Goal: Task Accomplishment & Management: Complete application form

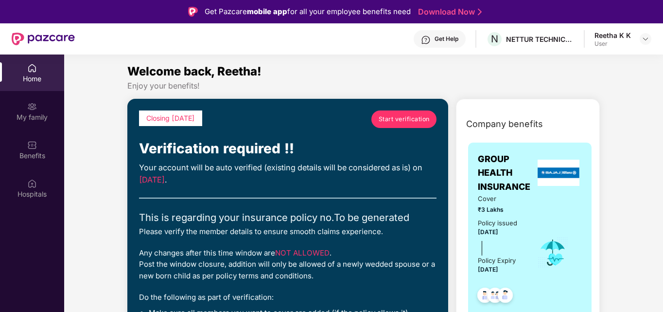
click at [412, 119] on span "Start verification" at bounding box center [404, 118] width 51 height 9
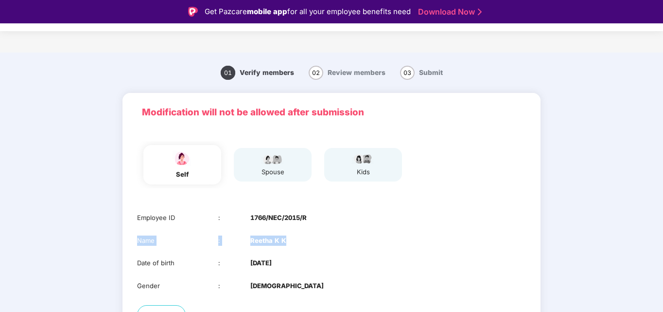
drag, startPoint x: 663, startPoint y: 224, endPoint x: 664, endPoint y: 233, distance: 8.8
click at [663, 233] on html "Get Pazcare mobile app for all your employee benefits need Download Now Verific…" at bounding box center [331, 156] width 663 height 312
click at [574, 132] on div "01 Verify members 02 Review members 03 Submit Modification will not be allowed …" at bounding box center [332, 232] width 544 height 351
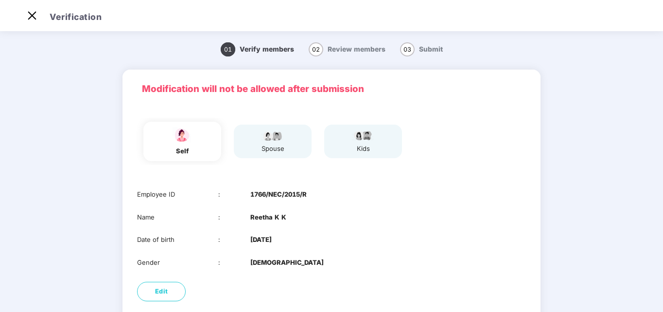
drag, startPoint x: 664, startPoint y: 193, endPoint x: 663, endPoint y: 240, distance: 47.7
click at [663, 241] on html "Get Pazcare mobile app for all your employee benefits need Download Now Verific…" at bounding box center [331, 133] width 663 height 312
drag, startPoint x: 526, startPoint y: 198, endPoint x: 555, endPoint y: 154, distance: 52.3
click at [555, 159] on div "01 Verify members 02 Review members 03 Submit Modification will not be allowed …" at bounding box center [332, 209] width 544 height 351
click at [291, 148] on div "spouse" at bounding box center [273, 142] width 78 height 34
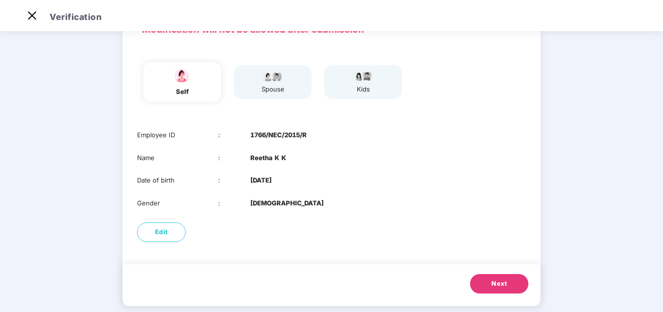
scroll to position [73, 0]
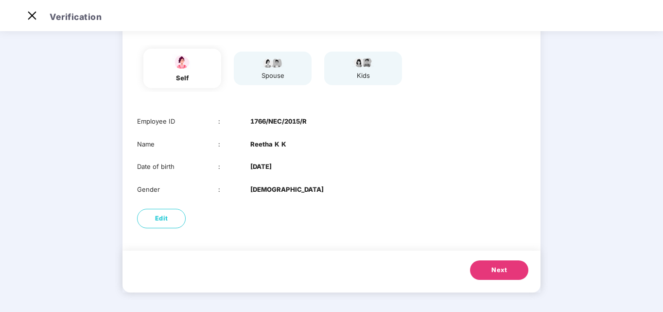
click at [499, 274] on span "Next" at bounding box center [500, 270] width 16 height 10
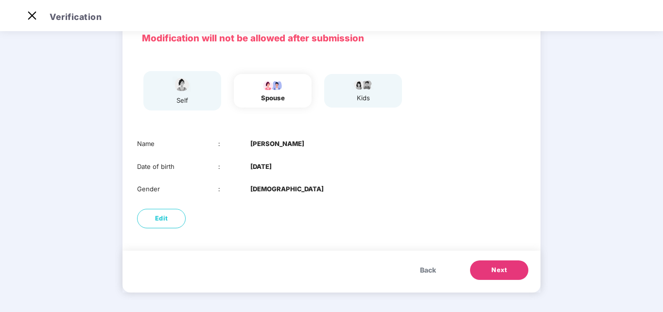
click at [506, 268] on span "Next" at bounding box center [500, 270] width 16 height 10
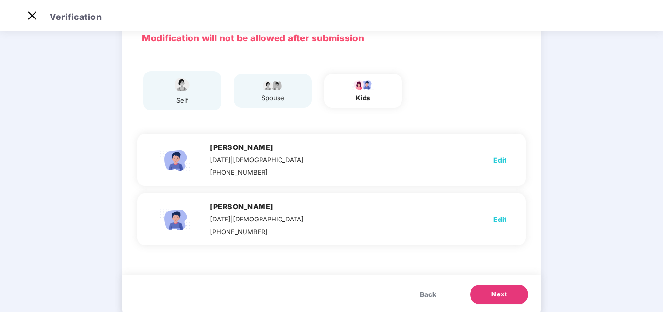
scroll to position [73, 0]
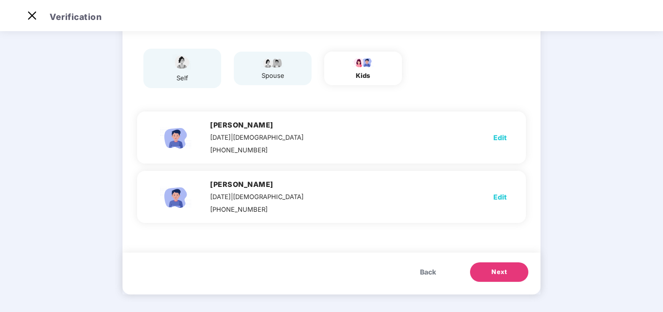
click at [425, 271] on span "Back" at bounding box center [428, 272] width 16 height 11
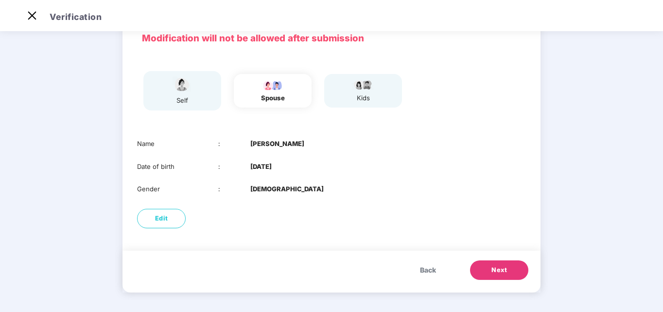
scroll to position [51, 0]
click at [500, 266] on span "Next" at bounding box center [500, 270] width 16 height 10
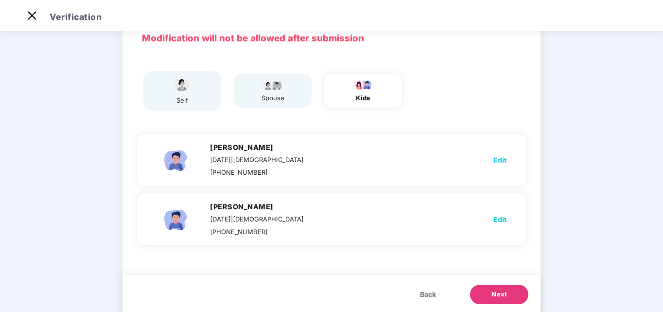
click at [431, 295] on span "Back" at bounding box center [428, 294] width 16 height 11
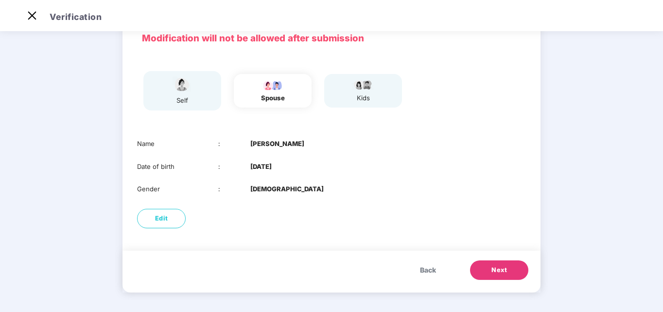
click at [503, 274] on span "Next" at bounding box center [500, 270] width 16 height 10
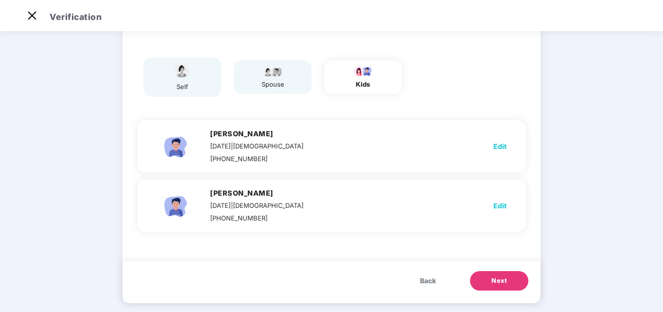
scroll to position [67, 0]
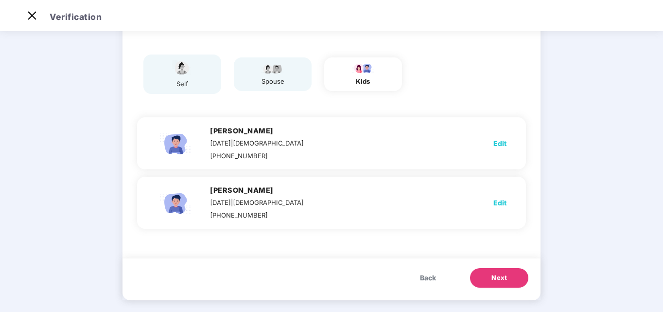
click at [432, 281] on span "Back" at bounding box center [428, 277] width 16 height 11
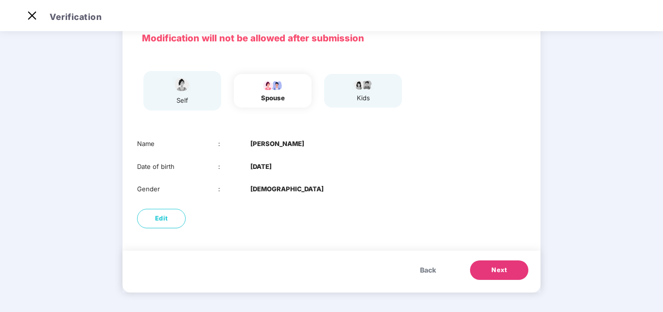
scroll to position [51, 0]
click at [424, 271] on span "Back" at bounding box center [428, 270] width 16 height 11
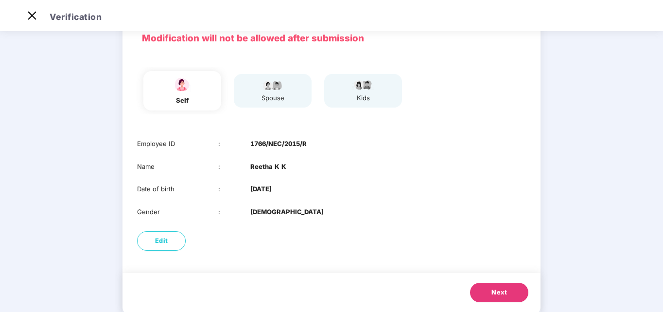
click at [505, 295] on span "Next" at bounding box center [500, 292] width 16 height 10
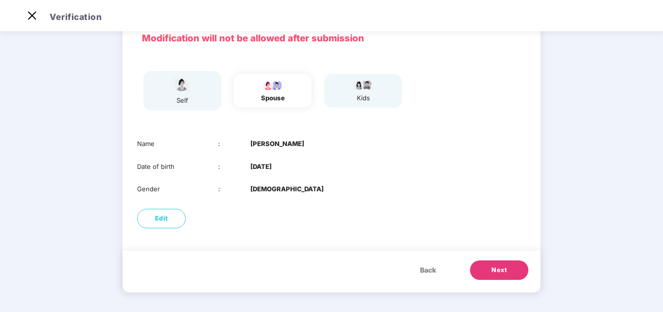
click at [498, 269] on span "Next" at bounding box center [500, 270] width 16 height 10
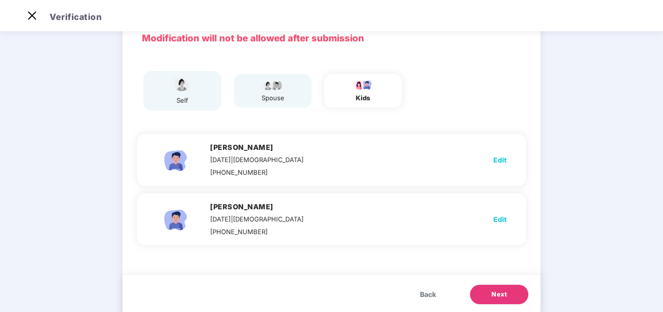
click at [494, 294] on span "Next" at bounding box center [500, 294] width 16 height 10
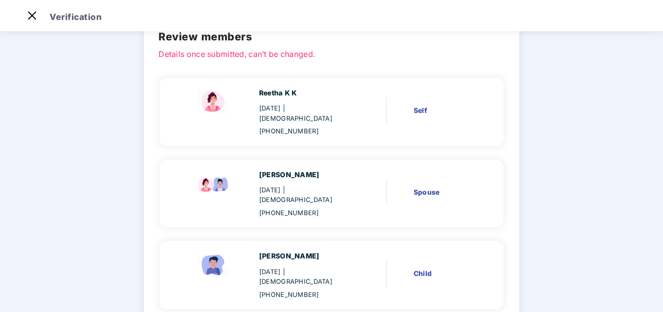
scroll to position [52, 0]
drag, startPoint x: 662, startPoint y: 219, endPoint x: 664, endPoint y: 243, distance: 23.9
click at [663, 243] on html "Get Pazcare mobile app for all your employee benefits need Download Now Verific…" at bounding box center [331, 133] width 663 height 312
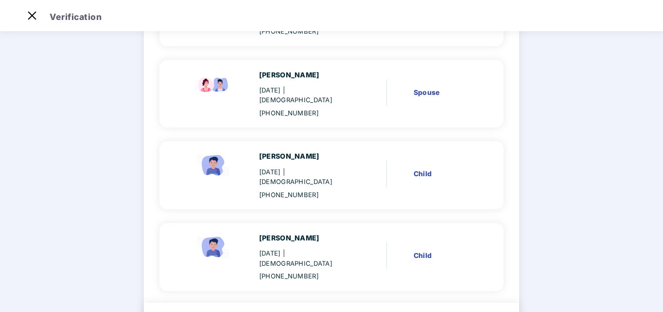
scroll to position [153, 0]
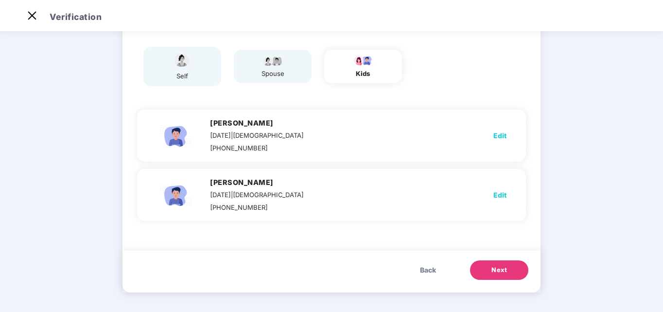
scroll to position [75, 0]
click at [426, 271] on span "Back" at bounding box center [428, 270] width 16 height 11
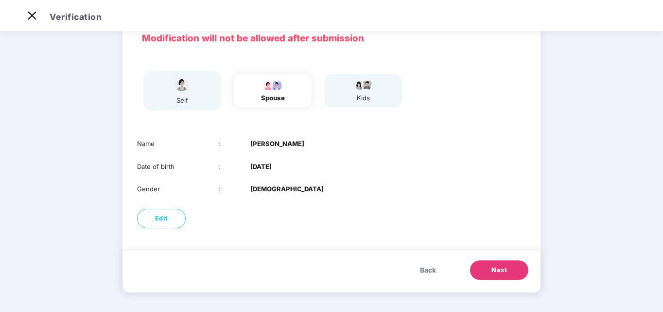
scroll to position [51, 0]
click at [505, 269] on span "Next" at bounding box center [500, 270] width 16 height 10
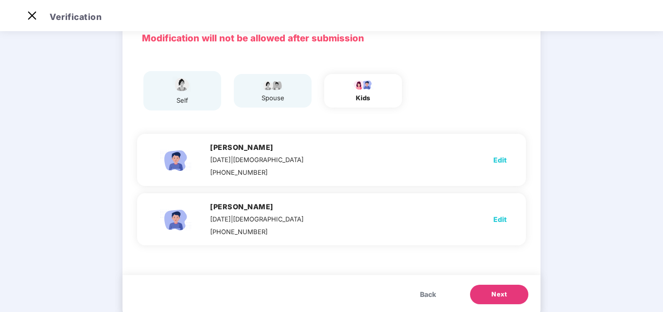
click at [503, 294] on span "Next" at bounding box center [500, 294] width 16 height 10
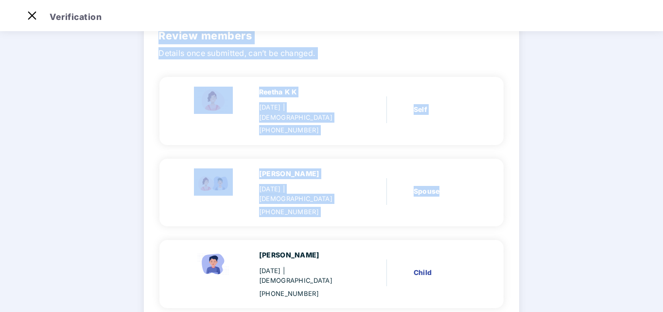
drag, startPoint x: 661, startPoint y: 88, endPoint x: 664, endPoint y: 186, distance: 98.3
click at [663, 186] on html "Get Pazcare mobile app for all your employee benefits need Download Now Verific…" at bounding box center [331, 133] width 663 height 312
click at [550, 123] on div "Verify members 02 Review members 03 Submit Review members Details once submitte…" at bounding box center [332, 226] width 450 height 489
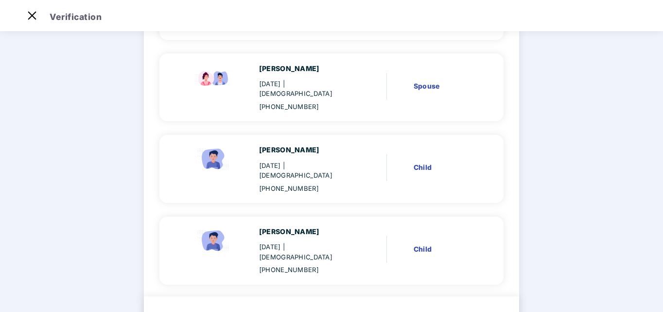
scroll to position [170, 0]
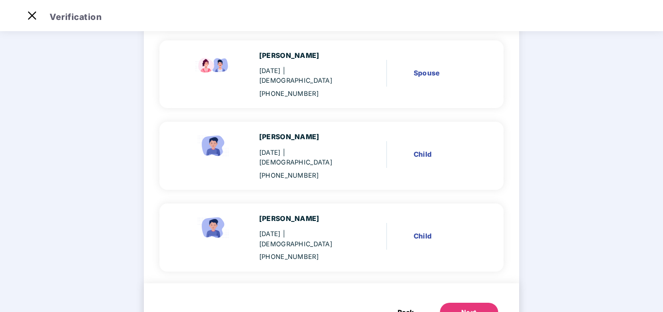
click at [409, 307] on span "Back" at bounding box center [406, 312] width 16 height 11
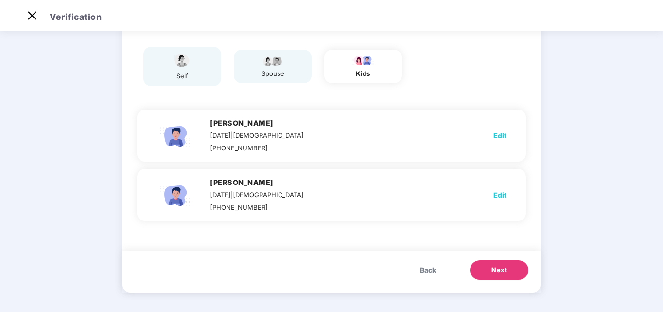
scroll to position [75, 0]
click at [420, 271] on span "Back" at bounding box center [428, 270] width 16 height 11
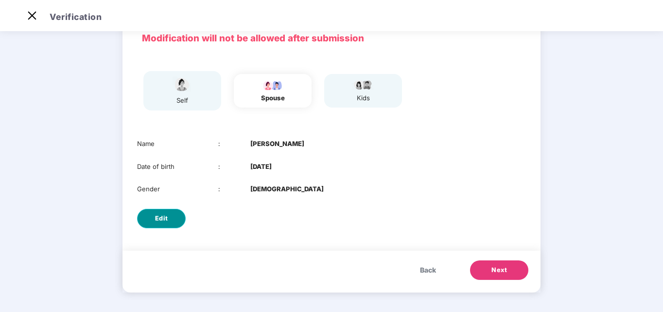
click at [165, 216] on span "Edit" at bounding box center [161, 219] width 13 height 10
select select "****"
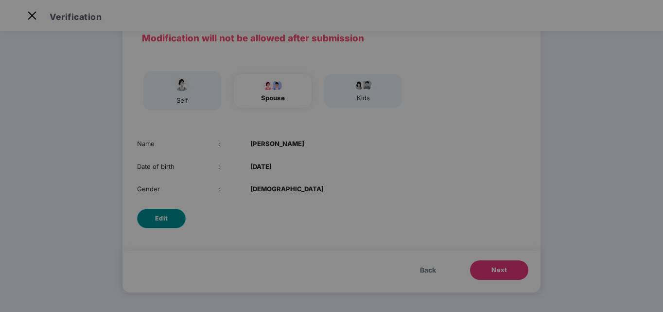
scroll to position [0, 0]
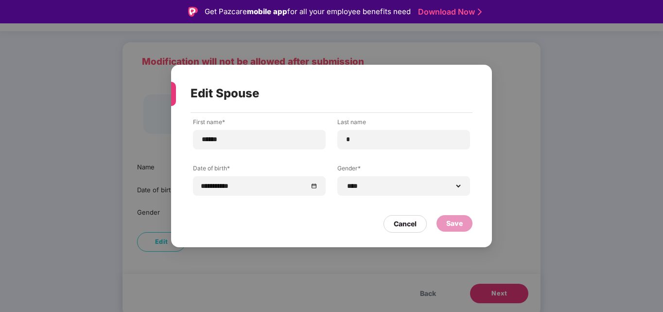
click at [588, 75] on div "**********" at bounding box center [331, 156] width 663 height 312
click at [506, 296] on div "**********" at bounding box center [331, 156] width 663 height 312
click at [458, 223] on div "Save" at bounding box center [454, 223] width 17 height 11
click at [612, 93] on div "**********" at bounding box center [331, 156] width 663 height 312
click at [400, 267] on div "**********" at bounding box center [331, 156] width 663 height 312
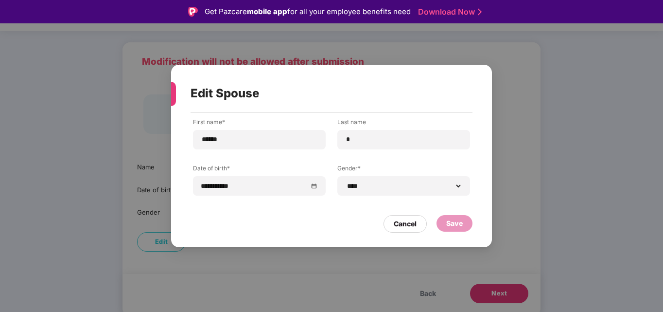
click at [573, 155] on div "**********" at bounding box center [331, 156] width 663 height 312
click at [585, 70] on div "**********" at bounding box center [331, 156] width 663 height 312
click at [505, 295] on div "**********" at bounding box center [331, 156] width 663 height 312
click at [391, 224] on div "Cancel" at bounding box center [405, 224] width 43 height 18
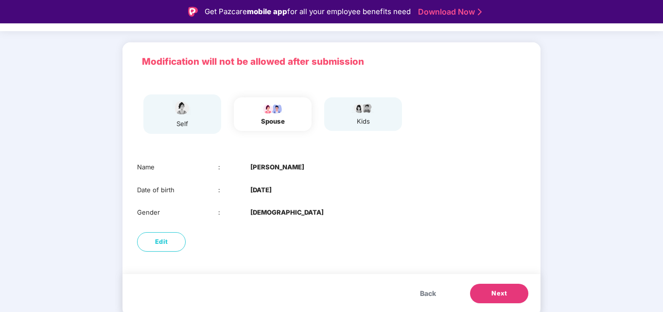
click at [502, 291] on span "Next" at bounding box center [500, 293] width 16 height 10
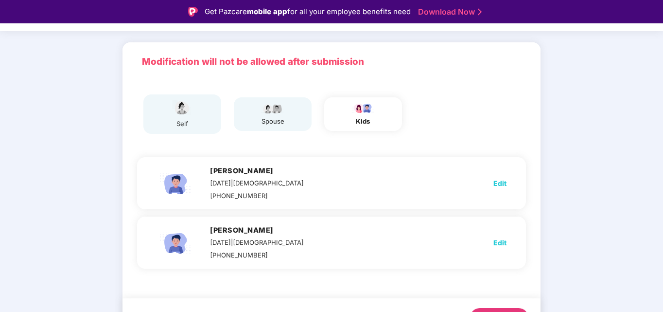
scroll to position [23, 0]
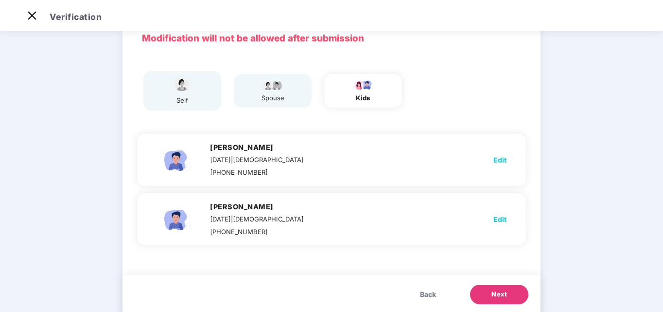
click at [507, 293] on button "Next" at bounding box center [499, 294] width 58 height 19
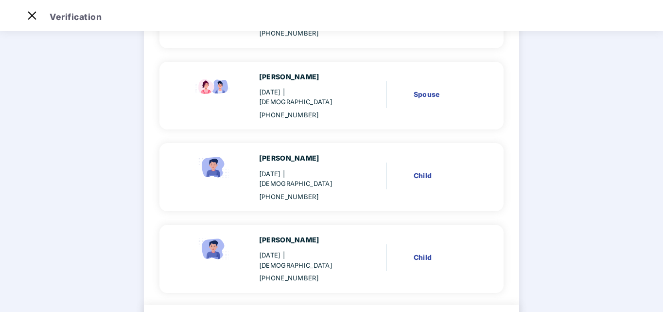
scroll to position [172, 0]
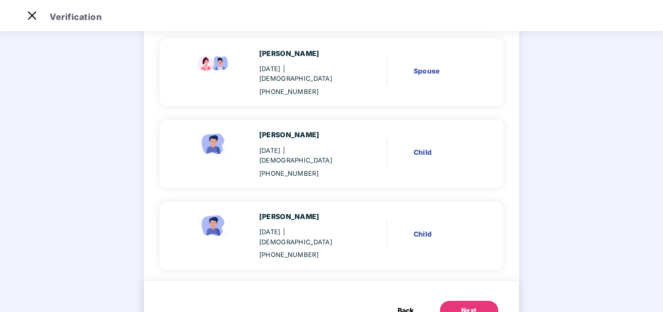
click at [465, 305] on div "Next" at bounding box center [470, 310] width 16 height 10
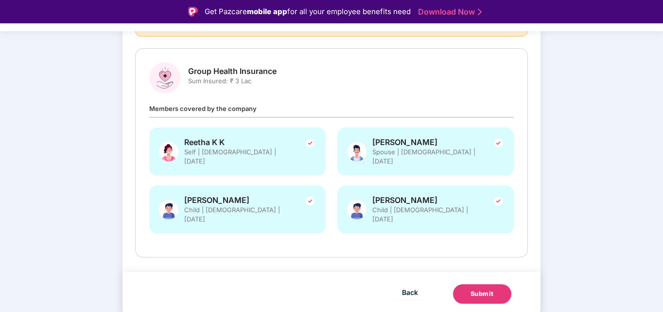
scroll to position [103, 0]
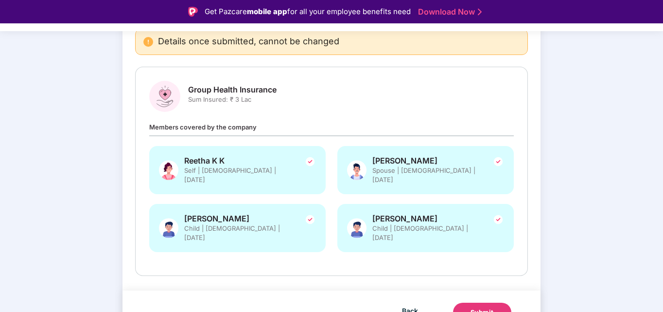
drag, startPoint x: 662, startPoint y: 130, endPoint x: 663, endPoint y: 135, distance: 5.1
click at [663, 135] on html "Get Pazcare mobile app for all your employee benefits need Download Now Verific…" at bounding box center [331, 156] width 663 height 312
drag, startPoint x: 662, startPoint y: 156, endPoint x: 664, endPoint y: 192, distance: 36.0
click at [663, 192] on html "Get Pazcare mobile app for all your employee benefits need Download Now Verific…" at bounding box center [331, 156] width 663 height 312
click at [526, 146] on div "Group Health Insurance Sum Insured: ₹ 3 Lac Members covered by the company Reet…" at bounding box center [331, 171] width 393 height 209
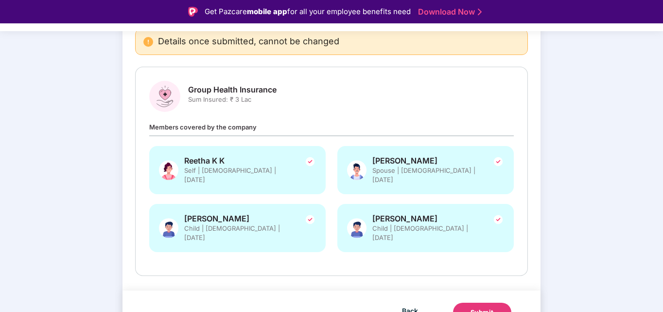
click at [477, 307] on div "Submit" at bounding box center [482, 312] width 23 height 10
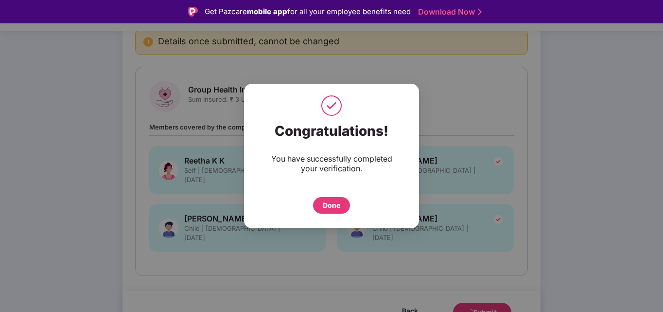
click at [335, 207] on div "Done" at bounding box center [332, 205] width 18 height 11
